Goal: Transaction & Acquisition: Purchase product/service

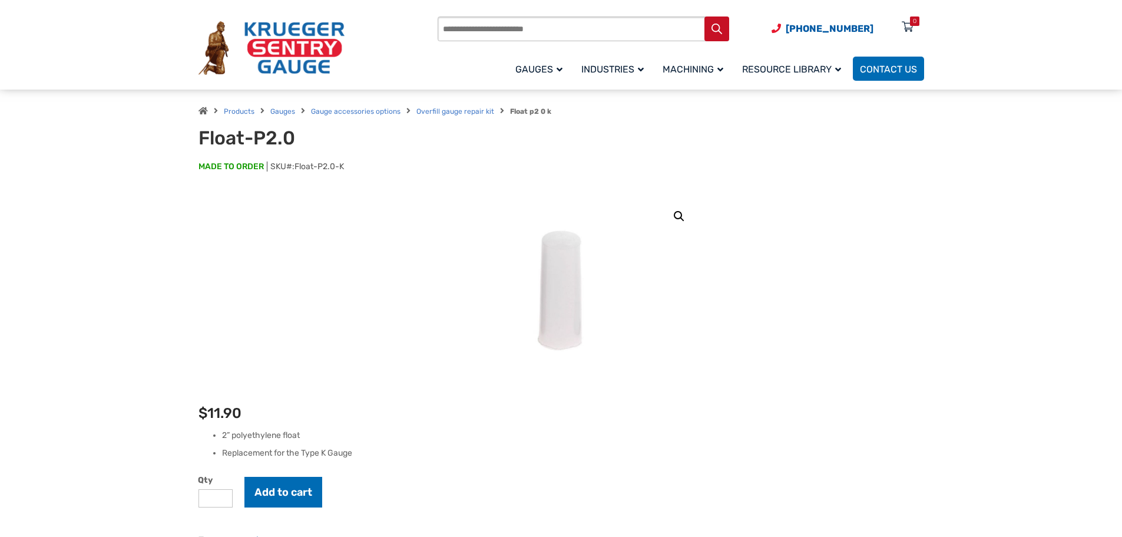
scroll to position [29, 0]
click at [219, 503] on input "*" at bounding box center [215, 497] width 34 height 18
click at [286, 491] on button "Add to cart" at bounding box center [283, 491] width 78 height 31
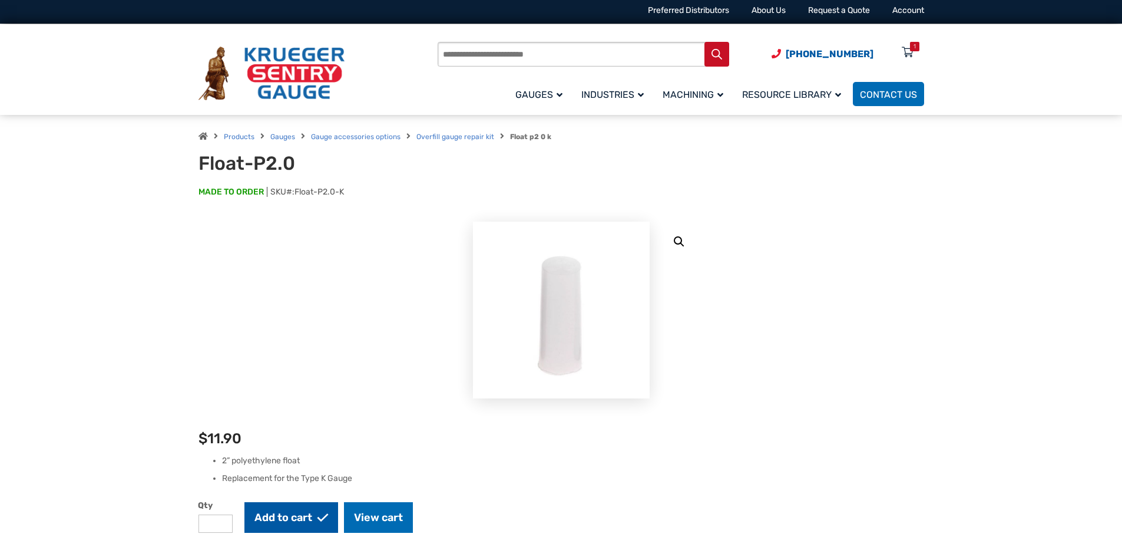
scroll to position [0, 0]
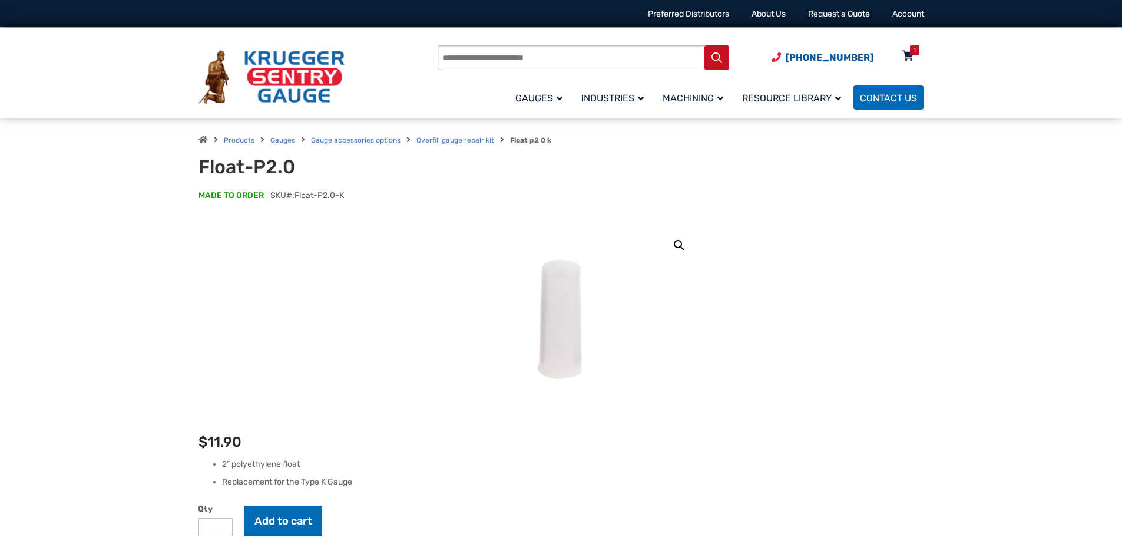
click at [911, 51] on div "1" at bounding box center [914, 49] width 9 height 9
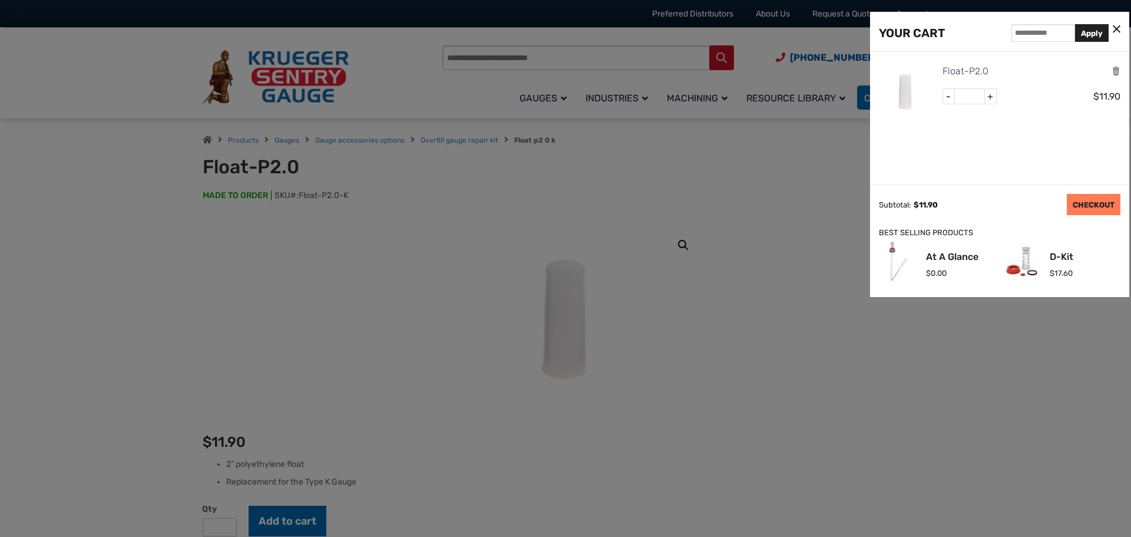
click at [1097, 204] on link "CHECKOUT" at bounding box center [1094, 204] width 54 height 21
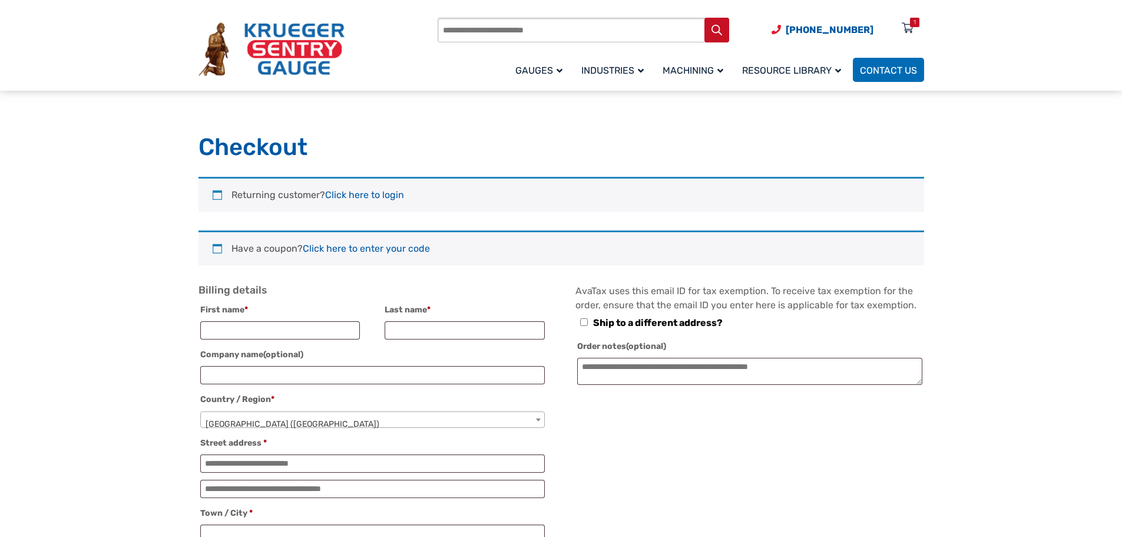
select select "**"
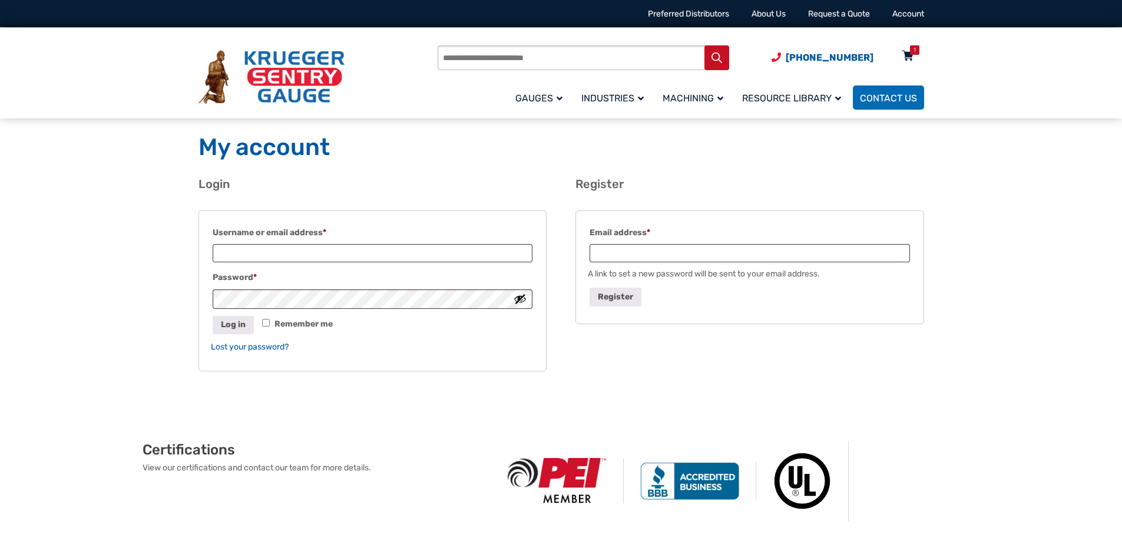
click at [911, 55] on div "1" at bounding box center [914, 49] width 9 height 9
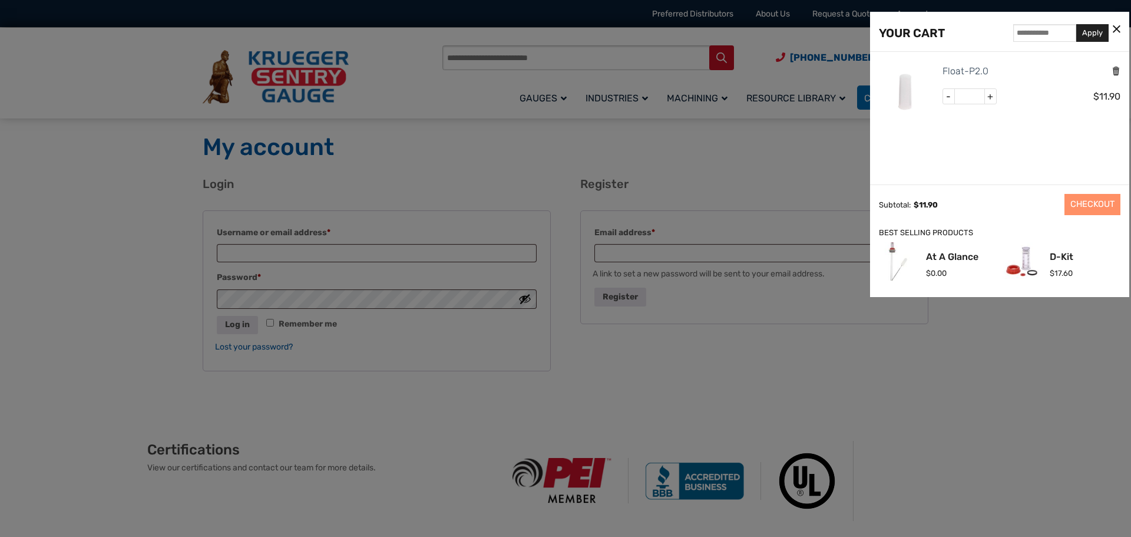
click at [1118, 72] on icon "Remove this item" at bounding box center [1115, 70] width 9 height 11
click at [1119, 27] on icon at bounding box center [1116, 30] width 8 height 12
